Goal: Information Seeking & Learning: Learn about a topic

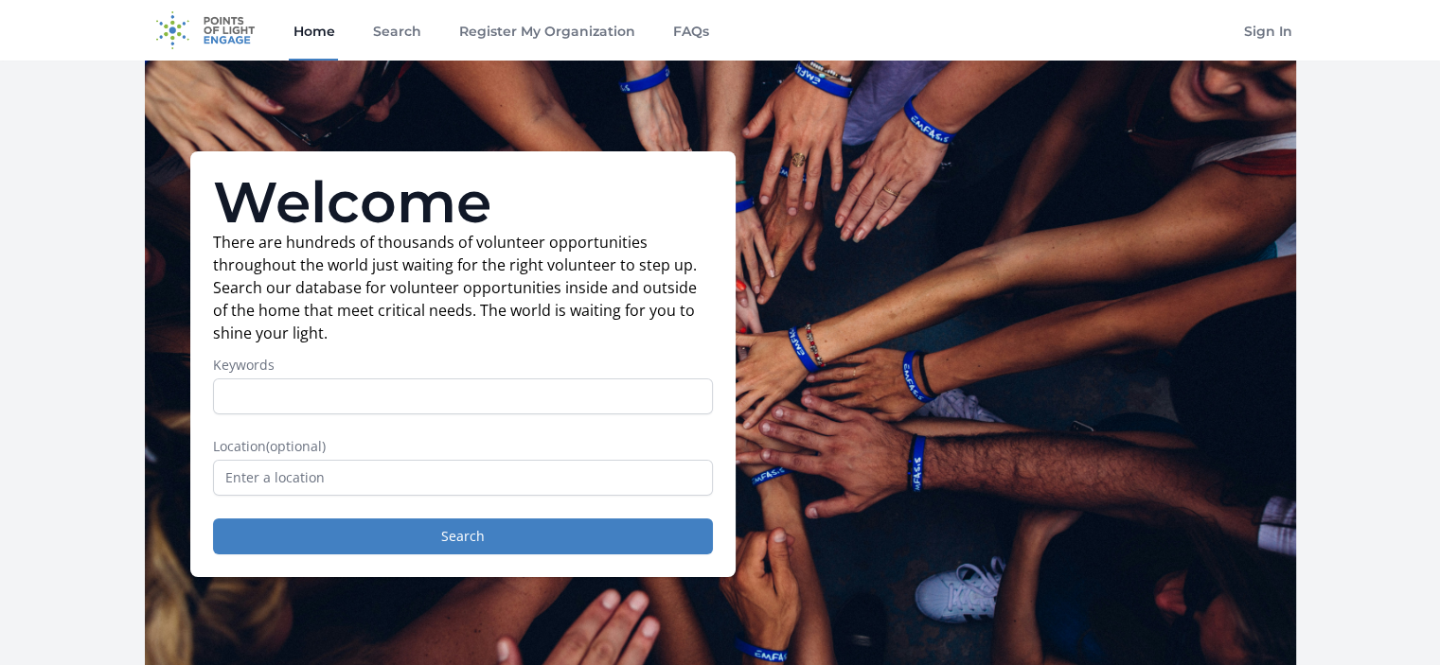
click at [309, 33] on link "Home" at bounding box center [313, 30] width 49 height 61
type input "nature clean up"
click at [213, 519] on button "Search" at bounding box center [463, 537] width 500 height 36
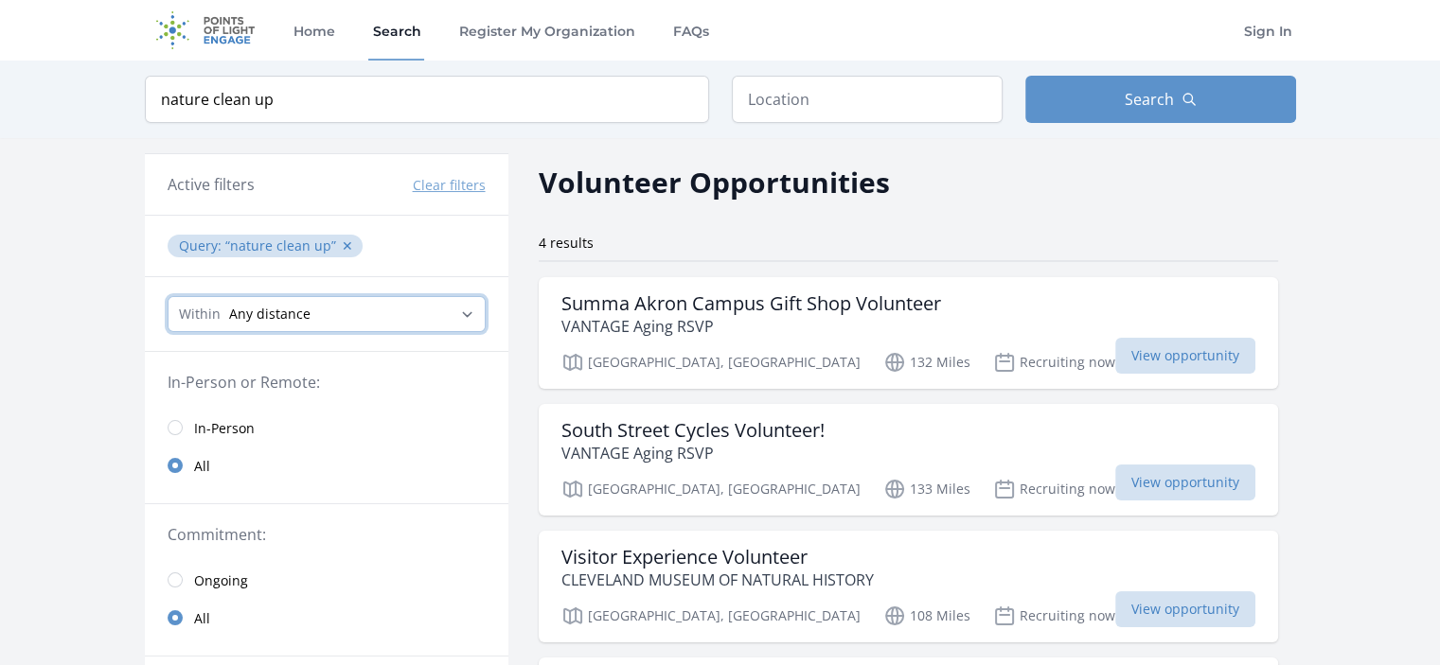
click at [331, 308] on select "Any distance , 5 Miles , 20 Miles , 50 Miles , 100 Miles" at bounding box center [327, 314] width 318 height 36
select select "80467"
click at [168, 296] on select "Any distance , 5 Miles , 20 Miles , 50 Miles , 100 Miles" at bounding box center [327, 314] width 318 height 36
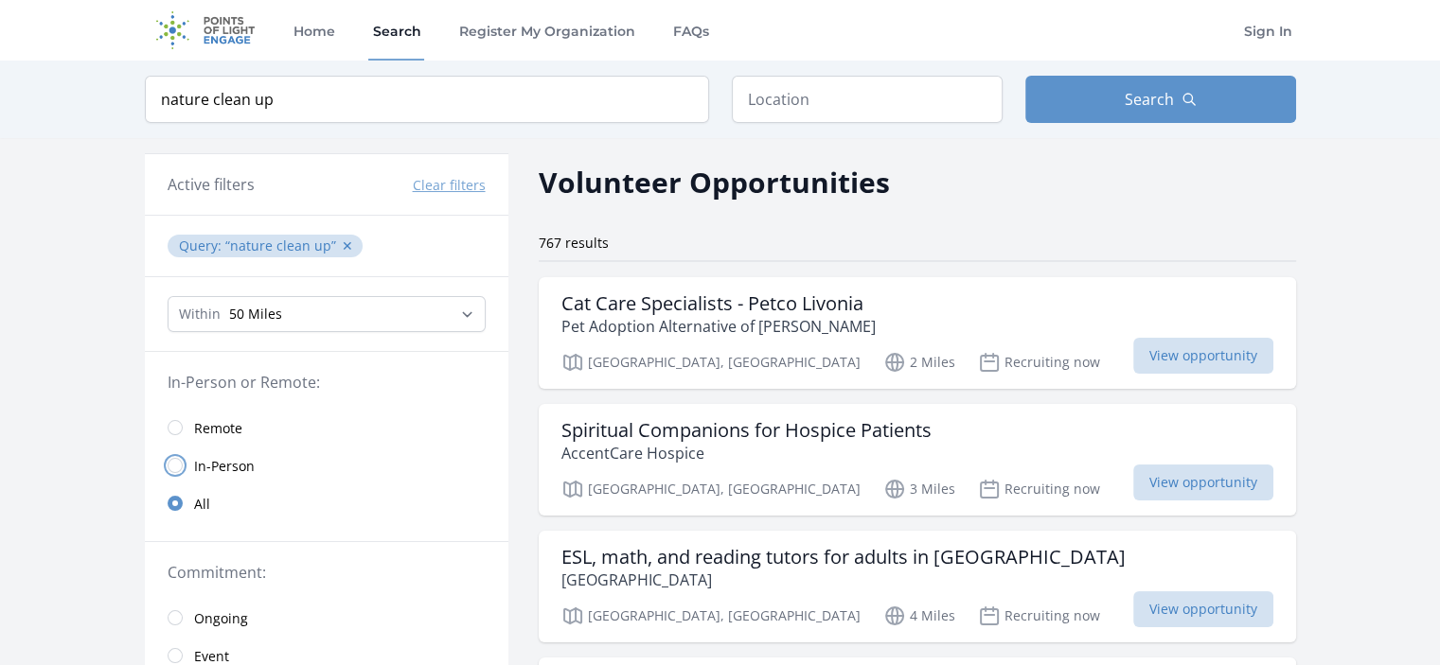
click at [168, 459] on input "radio" at bounding box center [175, 465] width 15 height 15
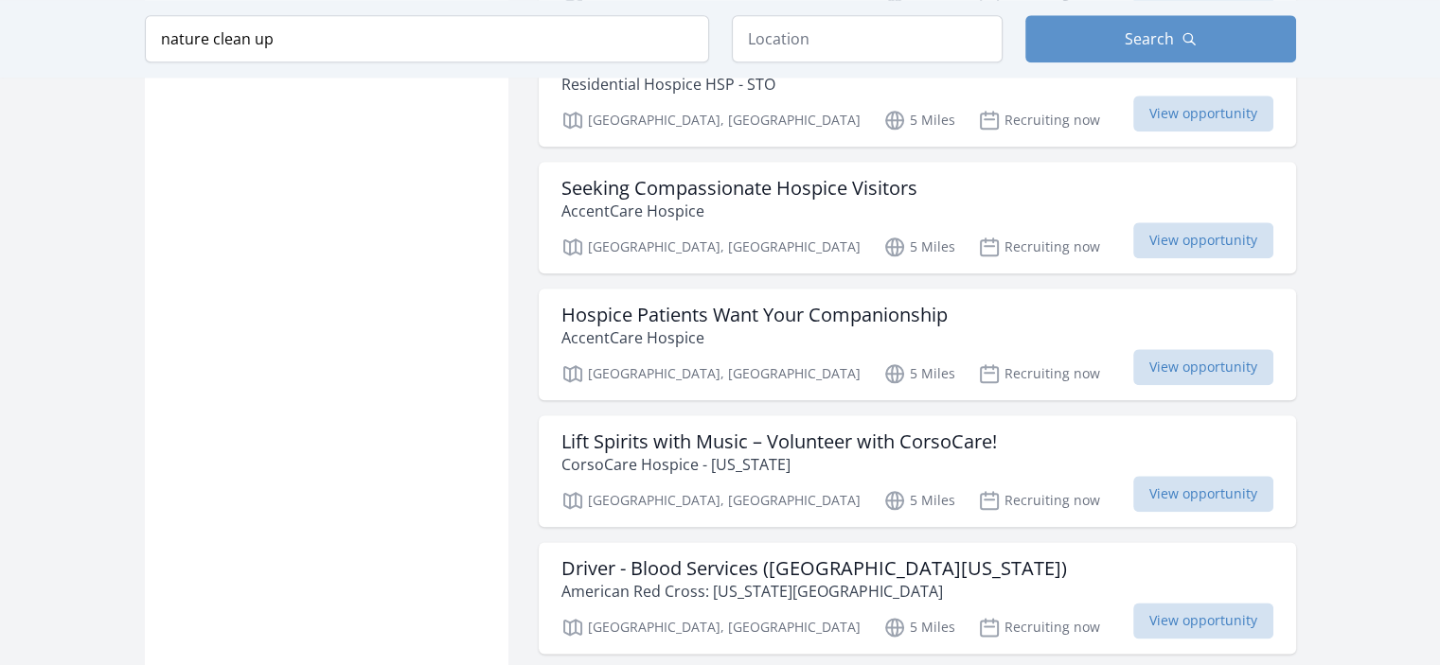
scroll to position [2177, 0]
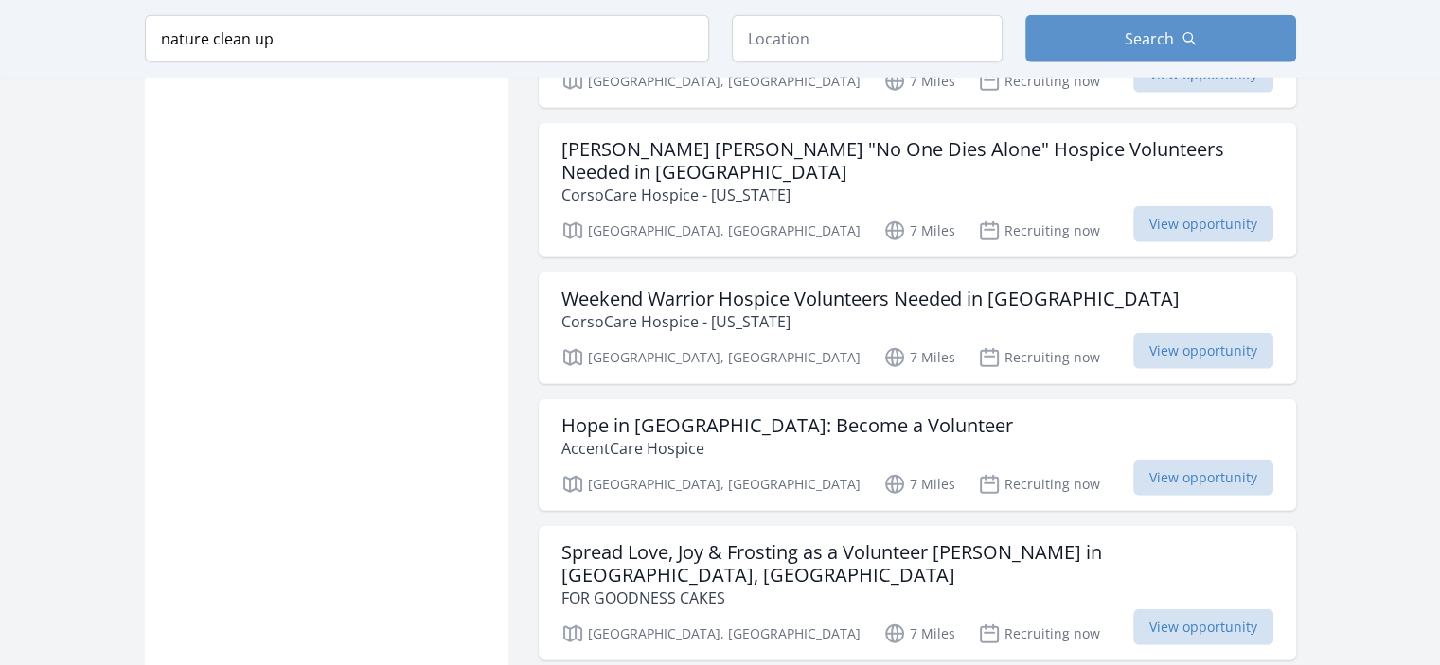
scroll to position [5016, 0]
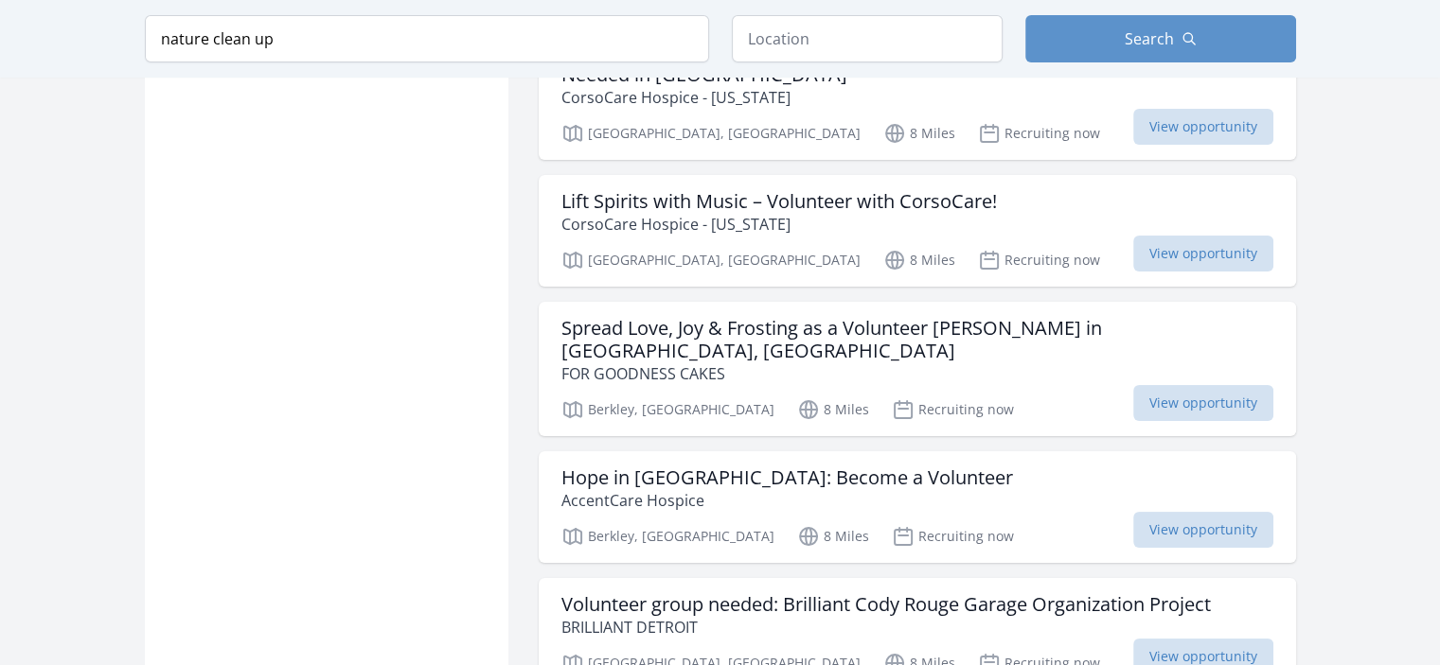
scroll to position [7477, 0]
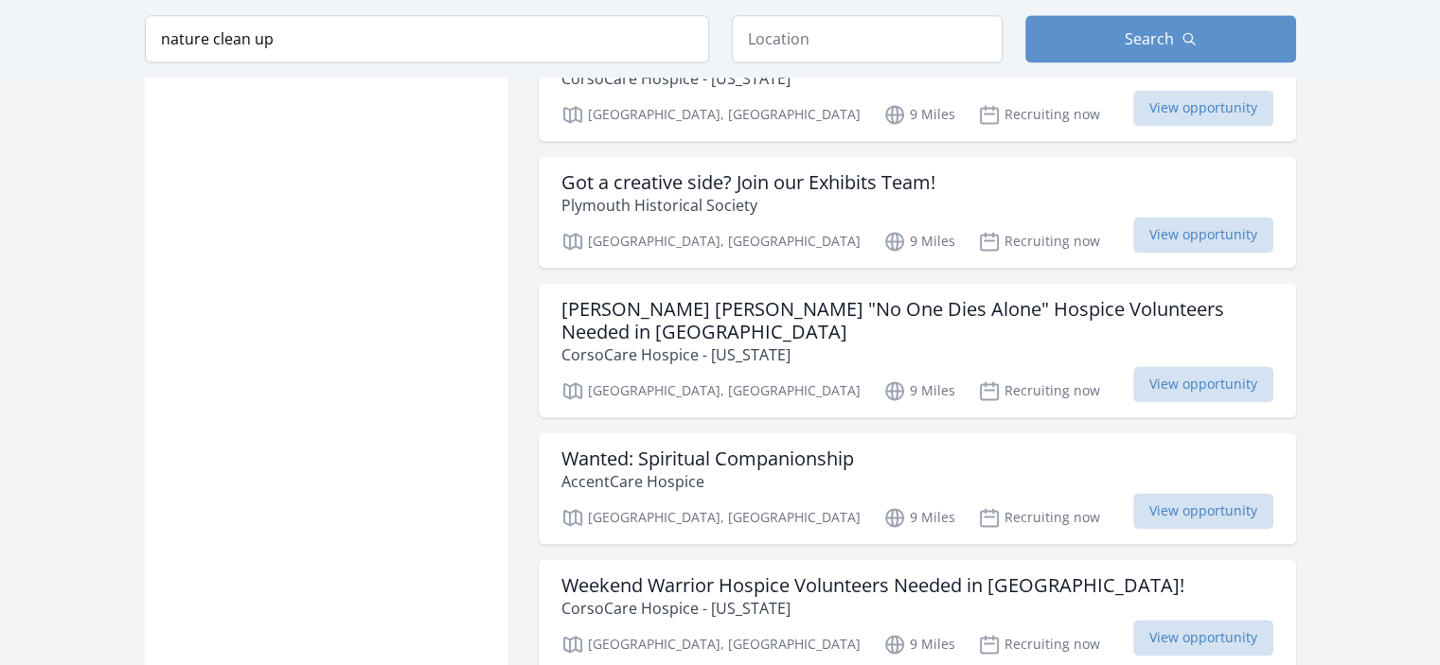
scroll to position [9843, 0]
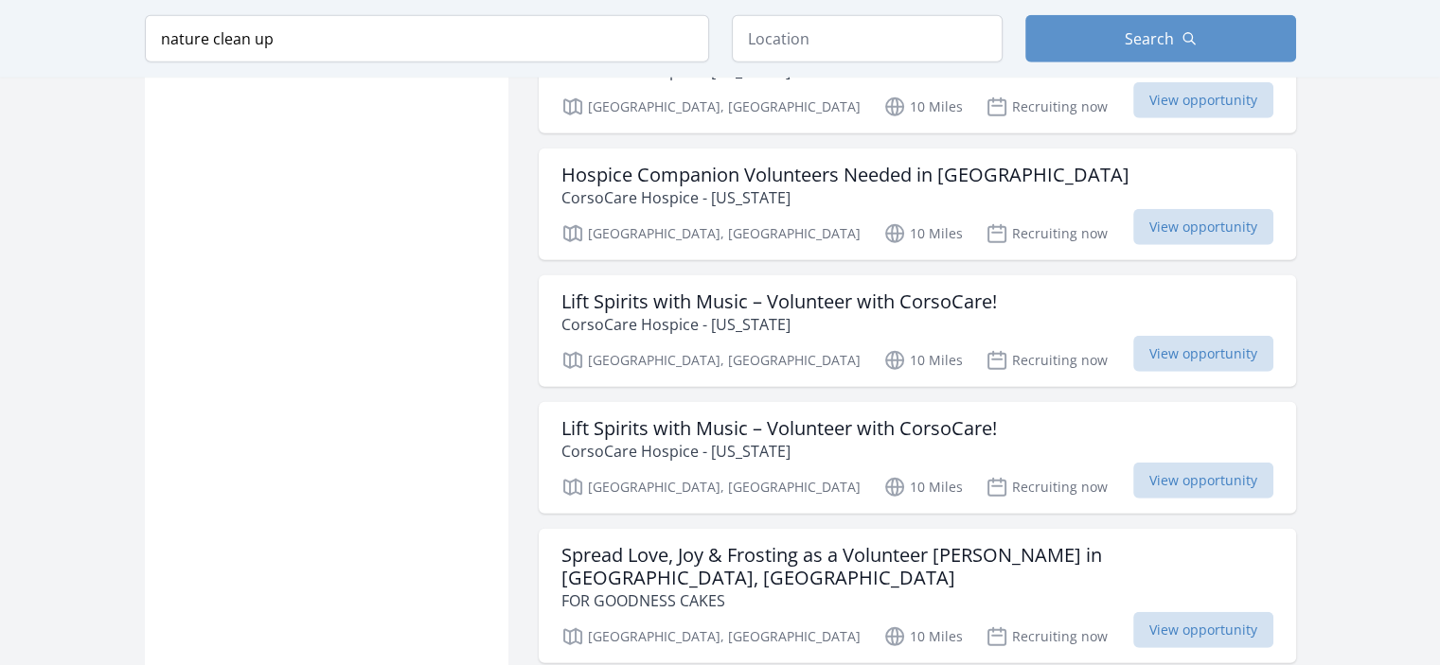
scroll to position [12493, 0]
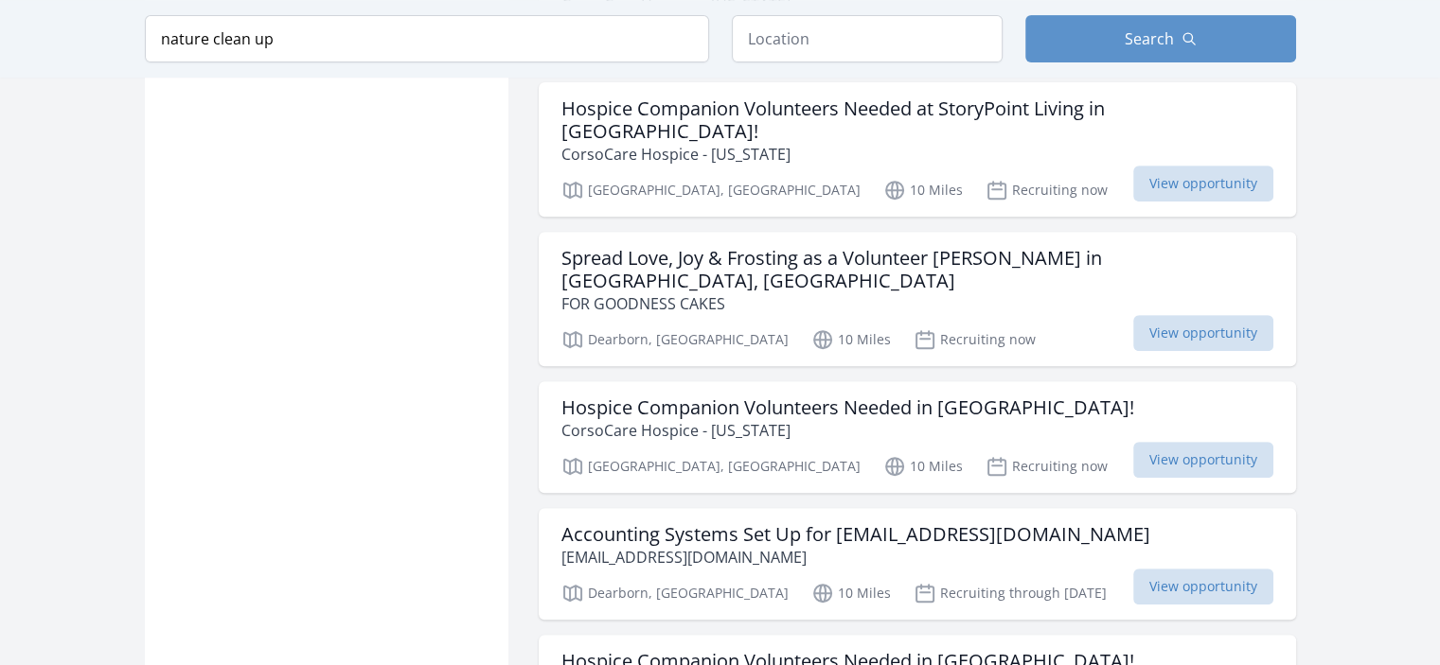
scroll to position [15143, 0]
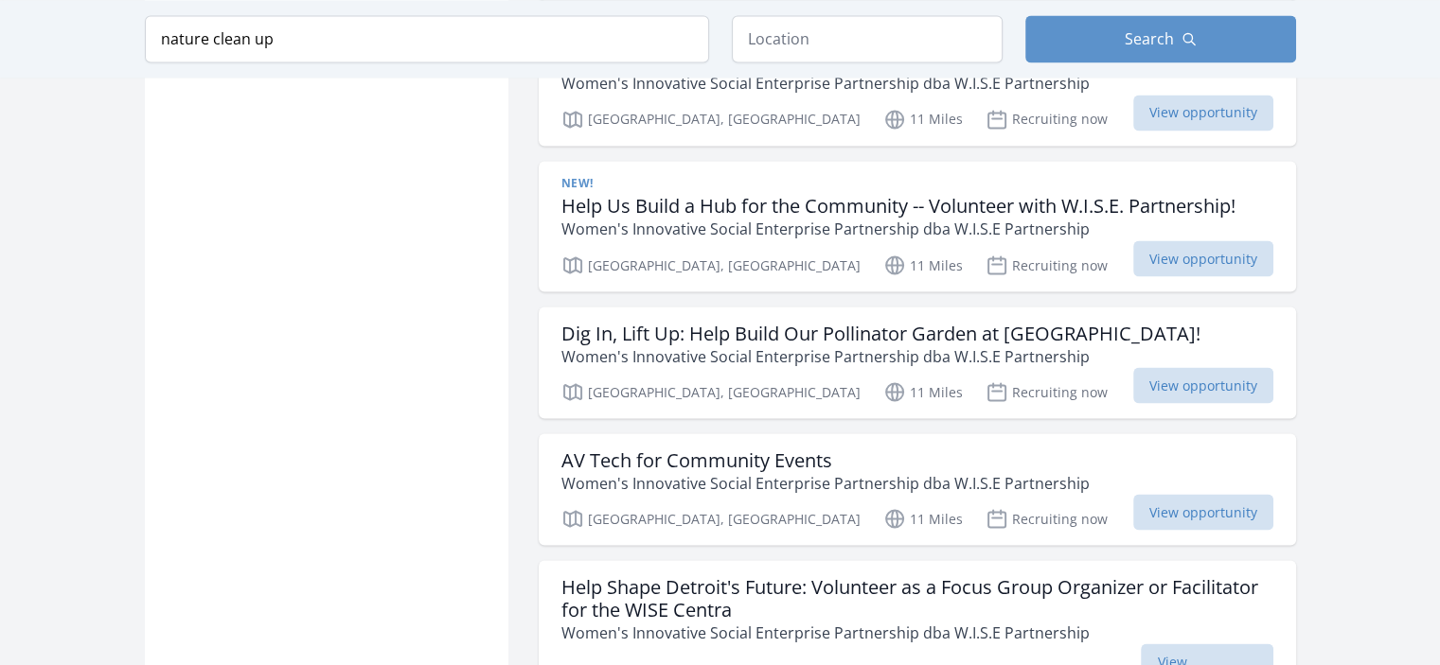
scroll to position [17793, 0]
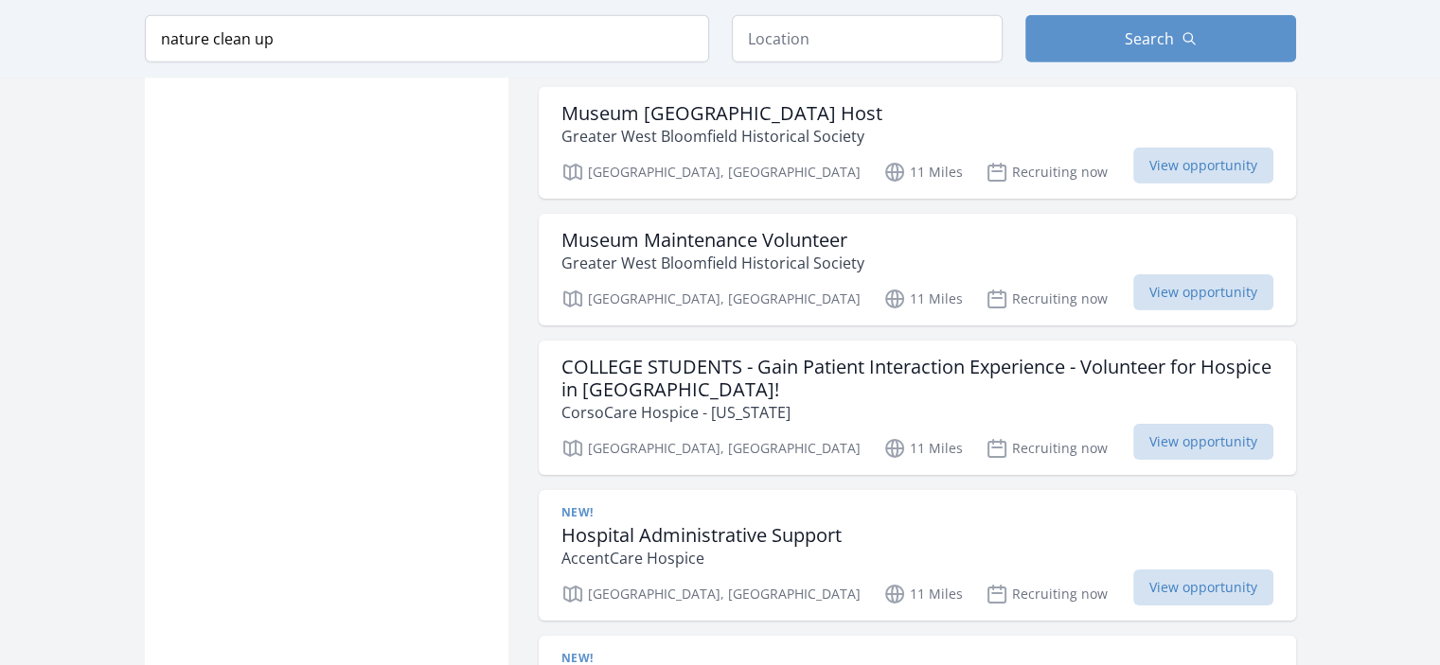
scroll to position [20538, 0]
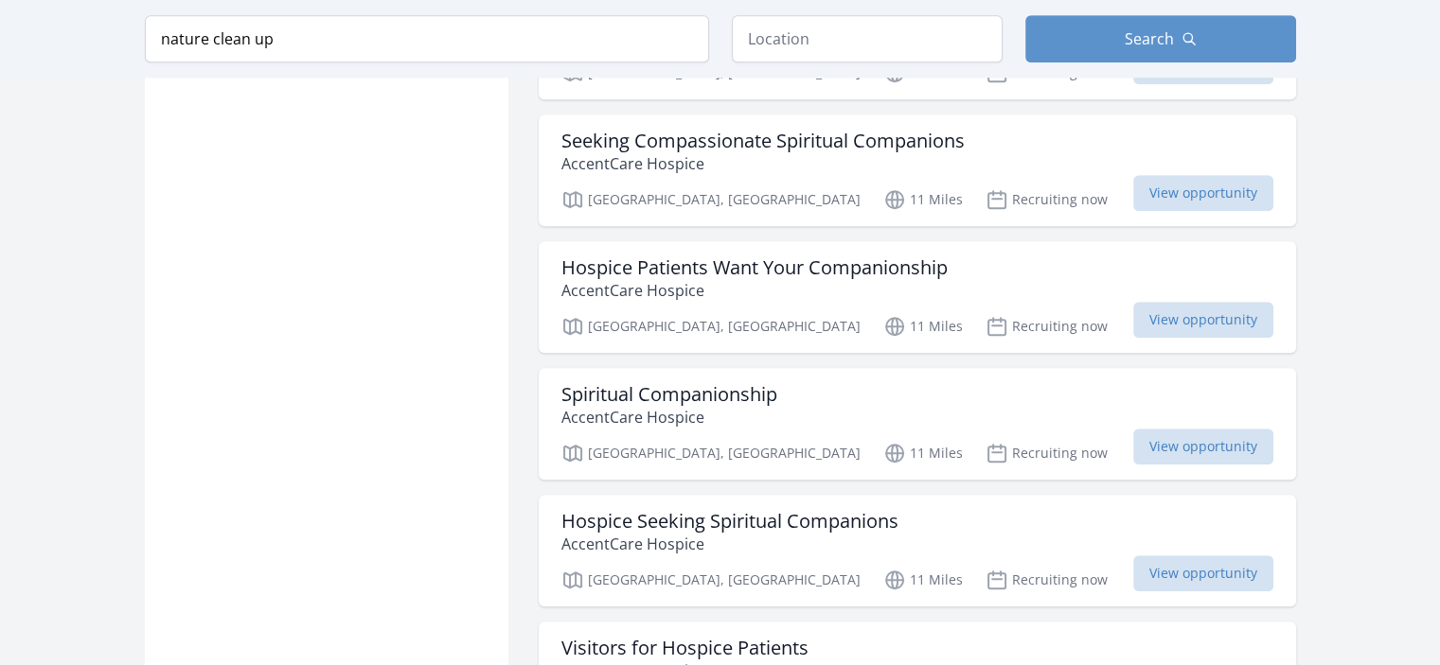
scroll to position [22999, 0]
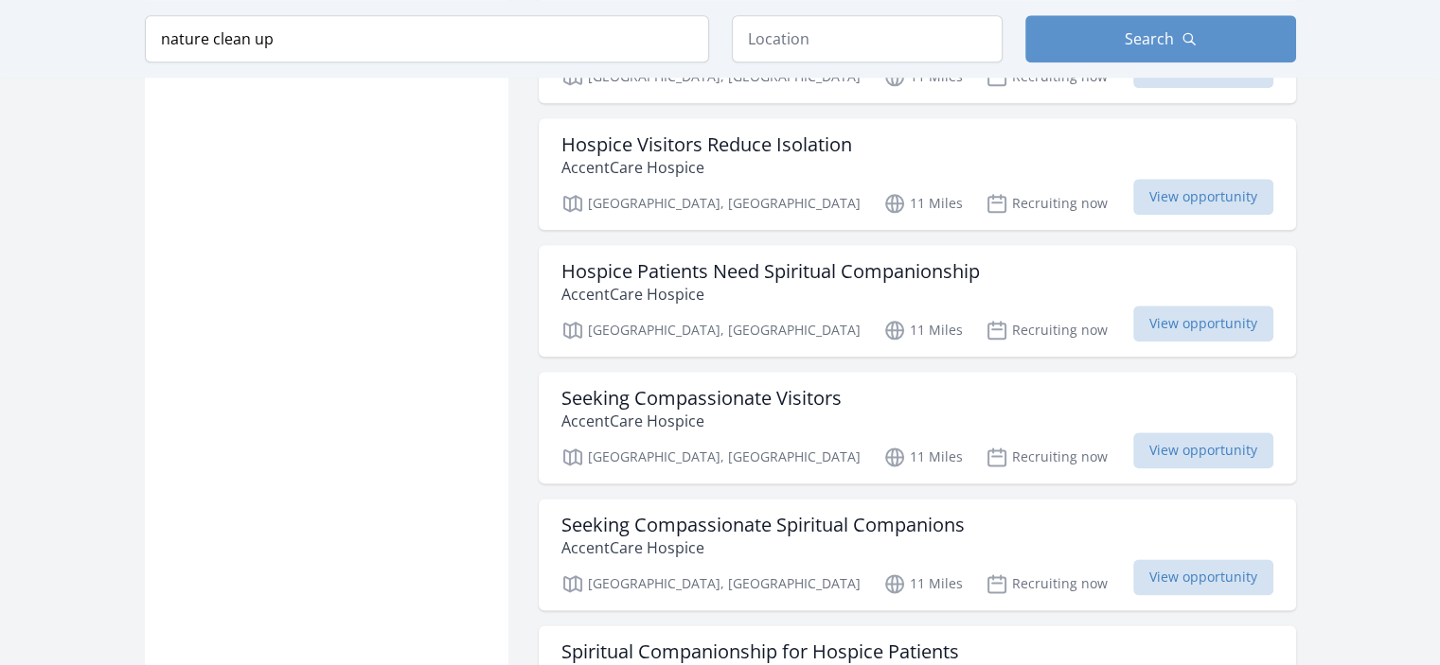
scroll to position [23945, 0]
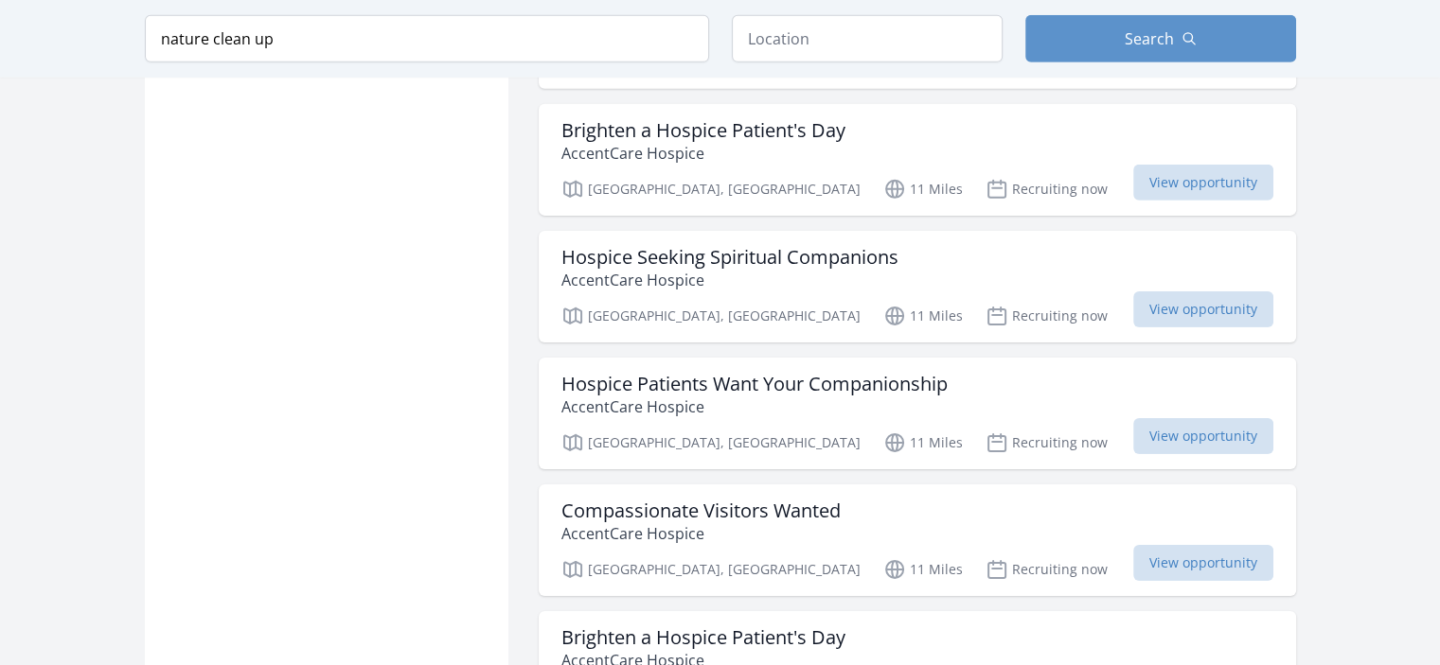
scroll to position [27826, 0]
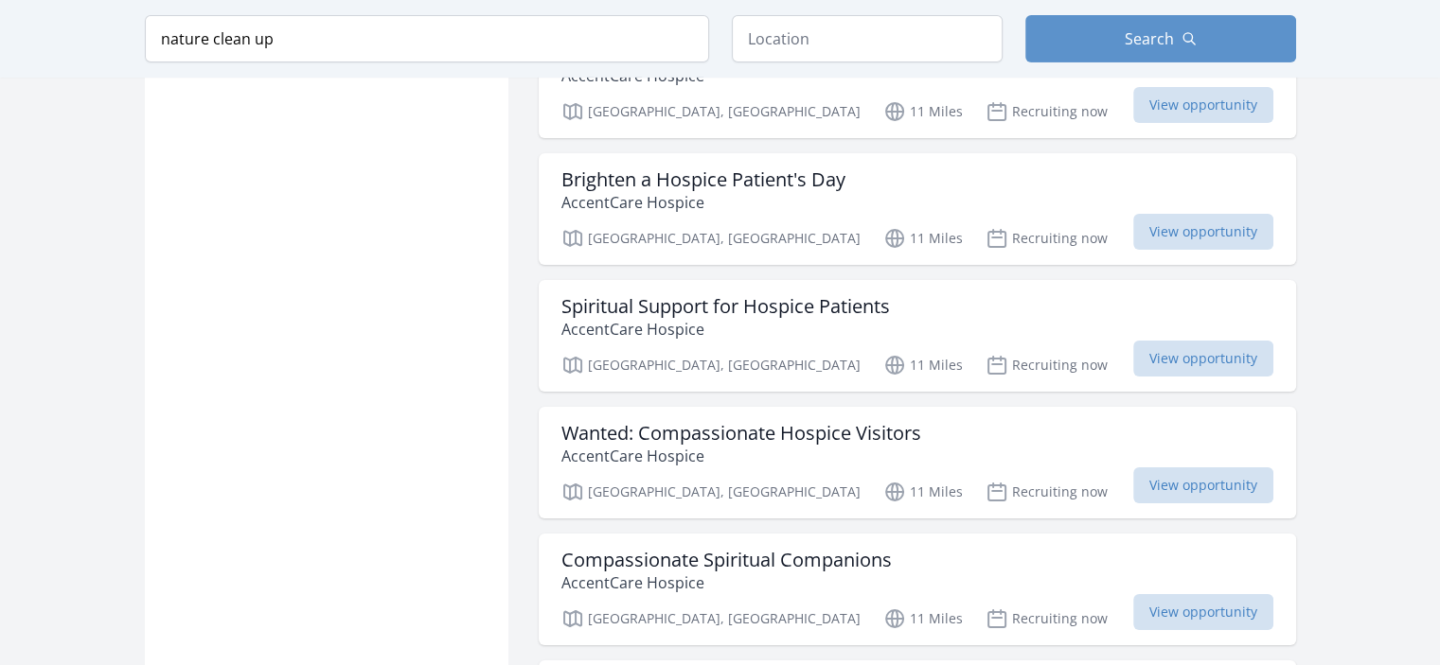
scroll to position [28299, 0]
